Goal: Information Seeking & Learning: Understand process/instructions

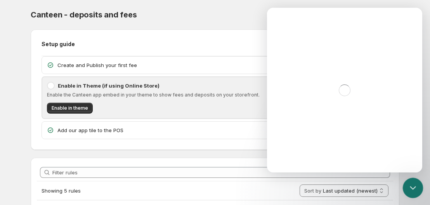
click at [409, 193] on div "Close Intercom Messenger" at bounding box center [411, 187] width 19 height 19
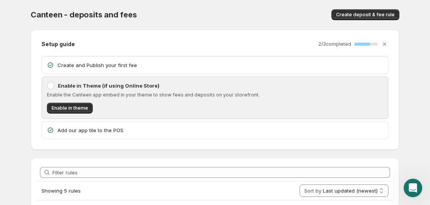
click at [223, 5] on div "Canteen - deposits and fees. This page is ready Canteen - deposits and fees Cre…" at bounding box center [215, 14] width 368 height 29
click at [410, 186] on icon "Open Intercom Messenger" at bounding box center [411, 187] width 13 height 13
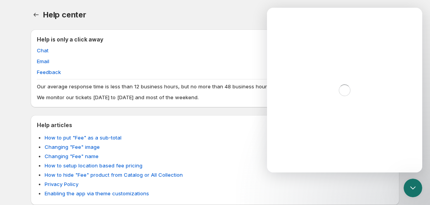
click at [209, 1] on div "Help center. This page is ready Help center Support More actions Support" at bounding box center [215, 14] width 368 height 29
click at [407, 192] on icon "Close Intercom Messenger" at bounding box center [411, 186] width 9 height 9
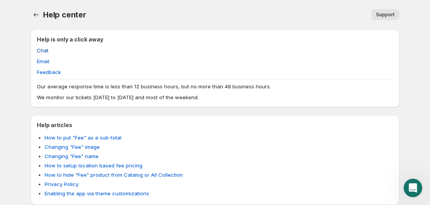
click at [40, 51] on span "Chat" at bounding box center [43, 51] width 12 height 8
click at [48, 48] on button "Chat" at bounding box center [42, 50] width 21 height 12
click at [45, 51] on span "Chat" at bounding box center [43, 51] width 12 height 8
click at [44, 60] on link "Email" at bounding box center [43, 61] width 12 height 6
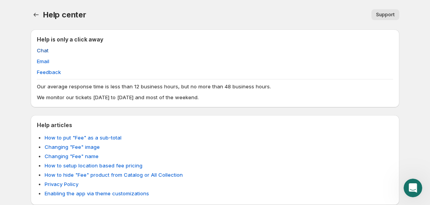
click at [44, 51] on span "Chat" at bounding box center [43, 51] width 12 height 8
click at [82, 38] on h2 "Help is only a click away" at bounding box center [215, 40] width 356 height 8
click at [363, 10] on div "Support" at bounding box center [247, 14] width 304 height 11
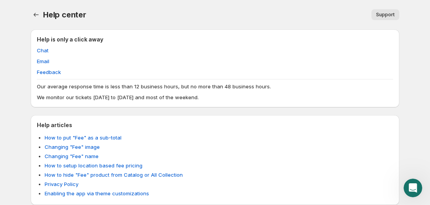
click at [383, 15] on span "Support" at bounding box center [385, 15] width 19 height 6
click at [410, 190] on icon "Open Intercom Messenger" at bounding box center [411, 187] width 13 height 13
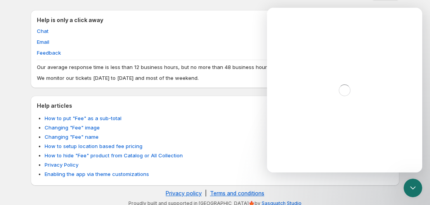
scroll to position [25, 0]
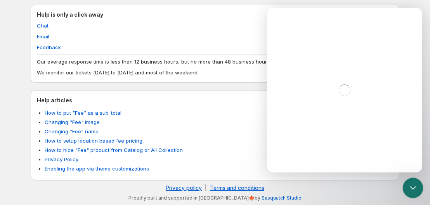
click at [411, 190] on icon "Close Intercom Messenger" at bounding box center [411, 186] width 9 height 9
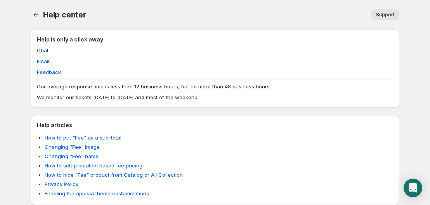
click at [42, 51] on span "Chat" at bounding box center [43, 51] width 12 height 8
click at [40, 50] on span "Chat" at bounding box center [43, 51] width 12 height 8
click at [41, 50] on span "Chat" at bounding box center [43, 51] width 12 height 8
click at [388, 14] on span "Support" at bounding box center [385, 15] width 19 height 6
click at [41, 60] on link "Email" at bounding box center [43, 61] width 12 height 6
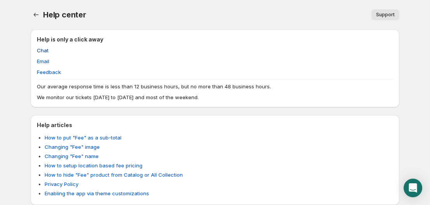
click at [44, 49] on span "Chat" at bounding box center [43, 51] width 12 height 8
click at [44, 50] on span "Chat" at bounding box center [43, 51] width 12 height 8
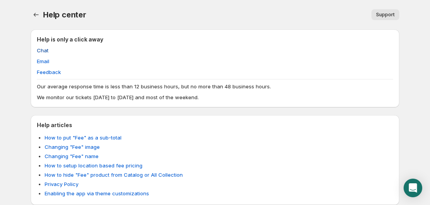
click at [46, 51] on span "Chat" at bounding box center [43, 51] width 12 height 8
click at [43, 52] on span "Chat" at bounding box center [43, 51] width 12 height 8
click at [45, 52] on span "Chat" at bounding box center [43, 51] width 12 height 8
click at [418, 190] on div "Open Intercom Messenger" at bounding box center [412, 188] width 21 height 21
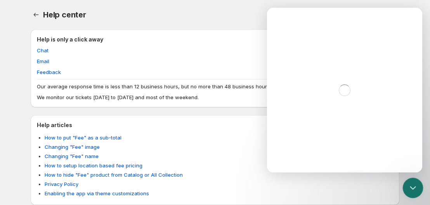
click at [412, 188] on icon "Close Intercom Messenger" at bounding box center [411, 186] width 9 height 9
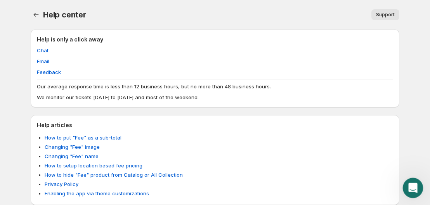
click at [416, 177] on div "Open Intercom Messenger" at bounding box center [412, 187] width 26 height 26
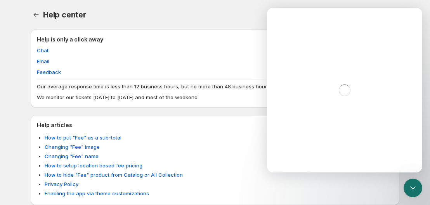
click at [338, 36] on div "Intercom messenger" at bounding box center [344, 90] width 155 height 165
click at [416, 181] on div "Close Intercom Messenger" at bounding box center [411, 187] width 19 height 19
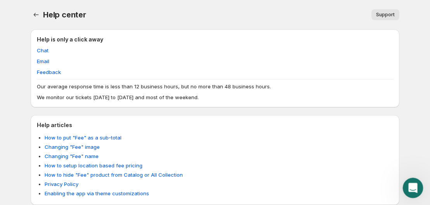
click at [417, 178] on div "Open Intercom Messenger" at bounding box center [411, 187] width 19 height 19
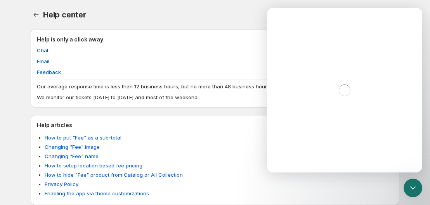
click at [45, 50] on span "Chat" at bounding box center [43, 51] width 12 height 8
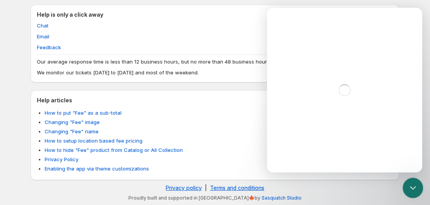
click at [411, 187] on icon "Close Intercom Messenger" at bounding box center [411, 186] width 9 height 9
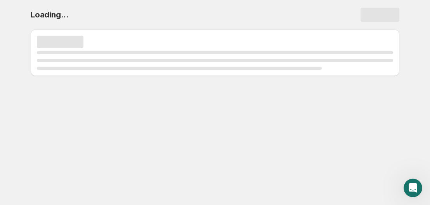
scroll to position [0, 0]
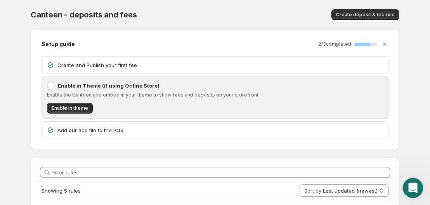
click at [402, 187] on html at bounding box center [411, 187] width 19 height 19
click at [410, 185] on icon "Open Intercom Messenger" at bounding box center [411, 187] width 13 height 13
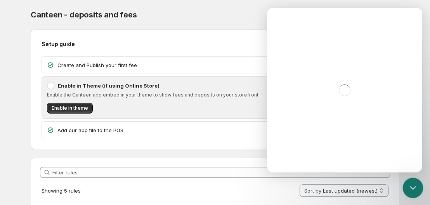
click at [410, 189] on icon "Close Intercom Messenger" at bounding box center [411, 186] width 9 height 9
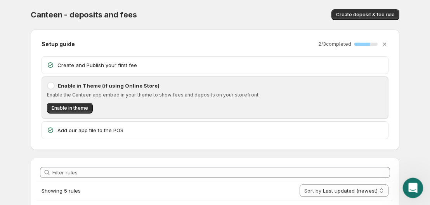
click at [410, 190] on icon "Open Intercom Messenger" at bounding box center [411, 187] width 13 height 13
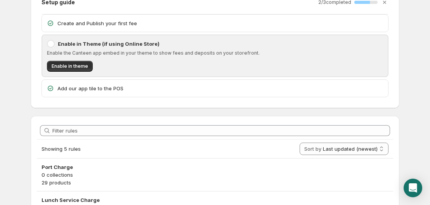
scroll to position [36, 0]
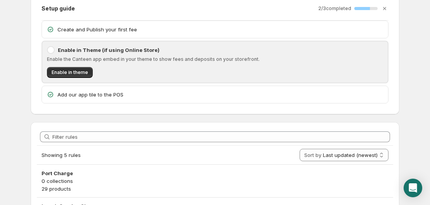
click at [103, 95] on p "Add our app tile to the POS" at bounding box center [220, 95] width 326 height 8
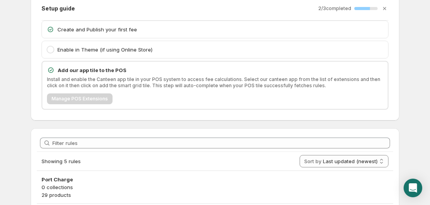
click at [75, 94] on div "Manage POS Extensions" at bounding box center [215, 98] width 336 height 11
click at [70, 79] on p "Install and enable the Canteen app tile in your POS system to access fee calcul…" at bounding box center [215, 82] width 336 height 12
click at [413, 189] on icon "Open Intercom Messenger" at bounding box center [412, 188] width 9 height 10
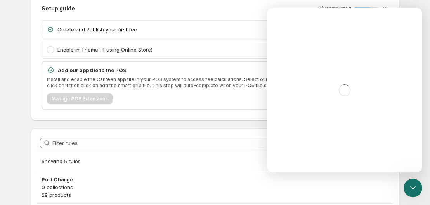
scroll to position [0, 0]
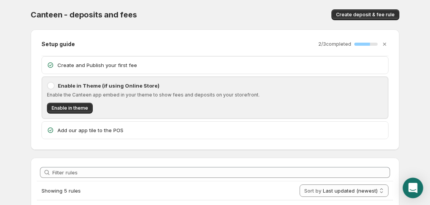
click at [416, 186] on icon "Open Intercom Messenger" at bounding box center [412, 188] width 9 height 10
